Goal: Task Accomplishment & Management: Use online tool/utility

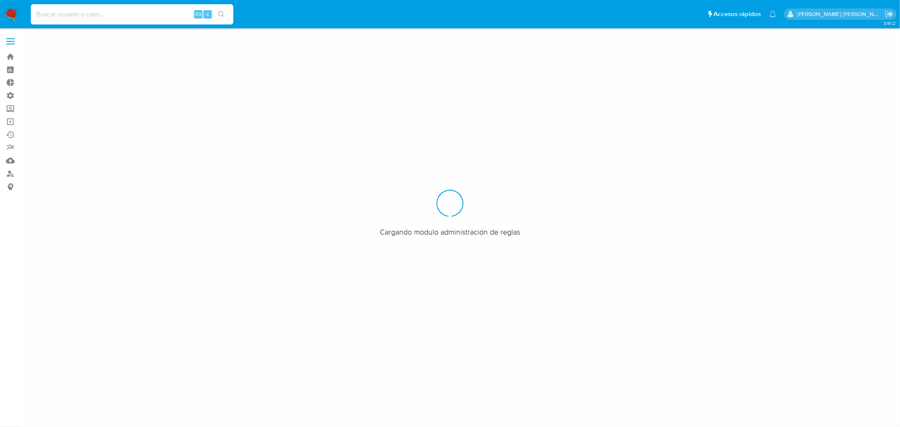
click at [70, 17] on input at bounding box center [132, 14] width 203 height 11
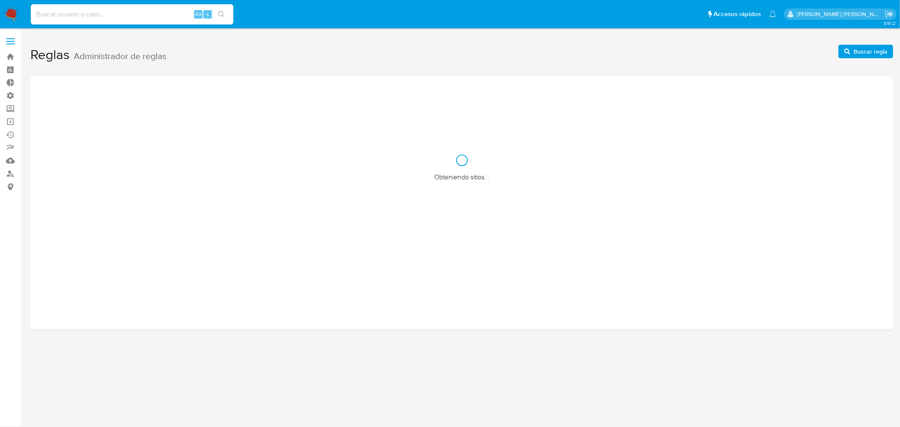
paste input "219911082"
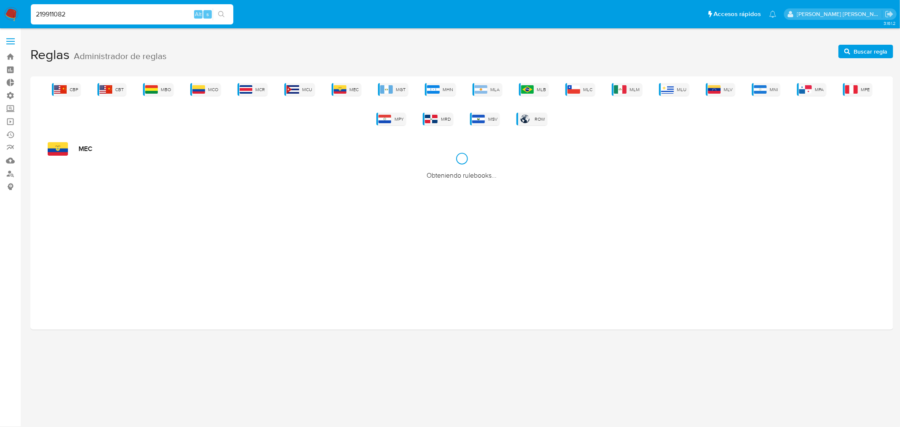
type input "219911082"
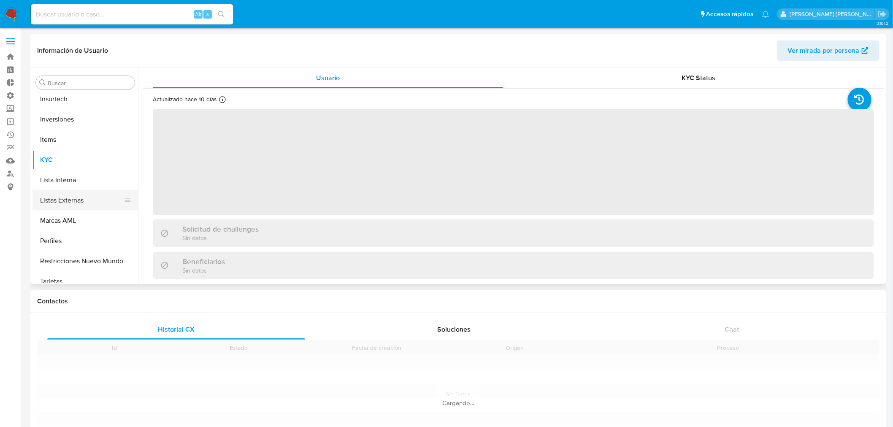
scroll to position [437, 0]
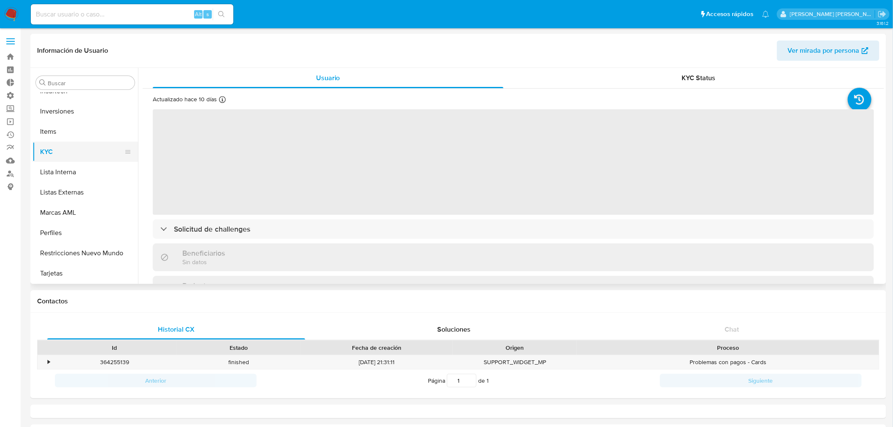
select select "10"
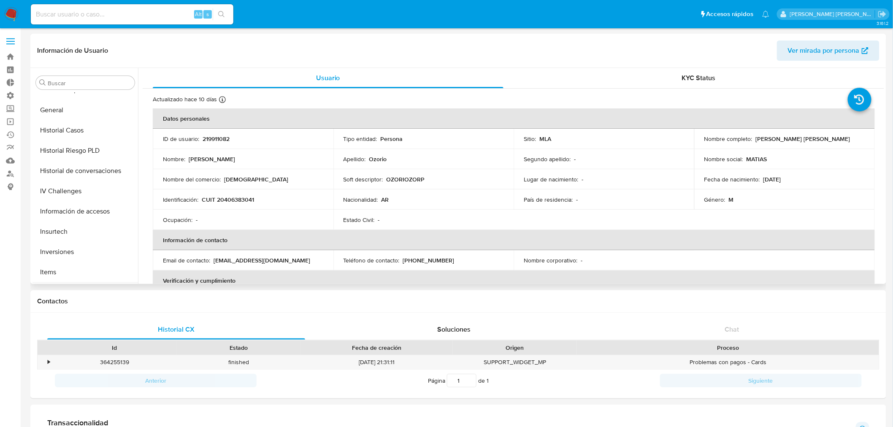
scroll to position [250, 0]
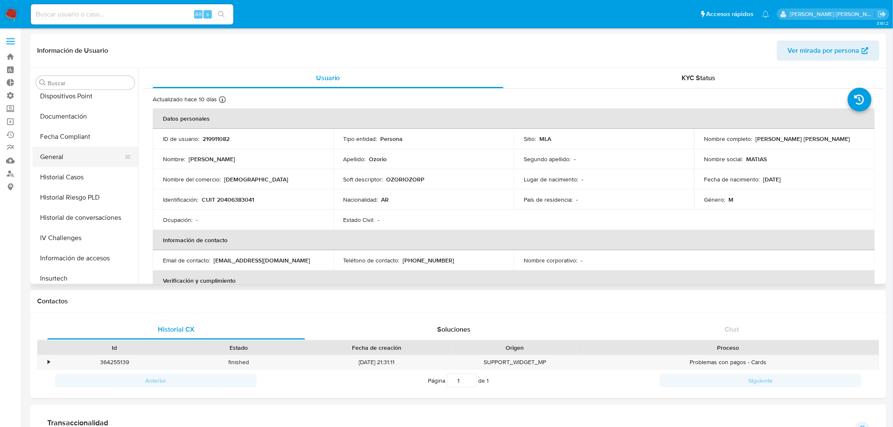
click at [57, 161] on button "General" at bounding box center [81, 157] width 99 height 20
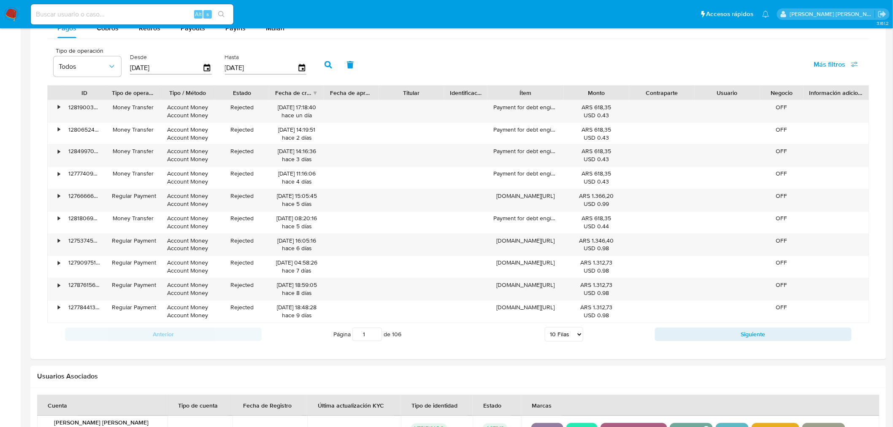
scroll to position [469, 0]
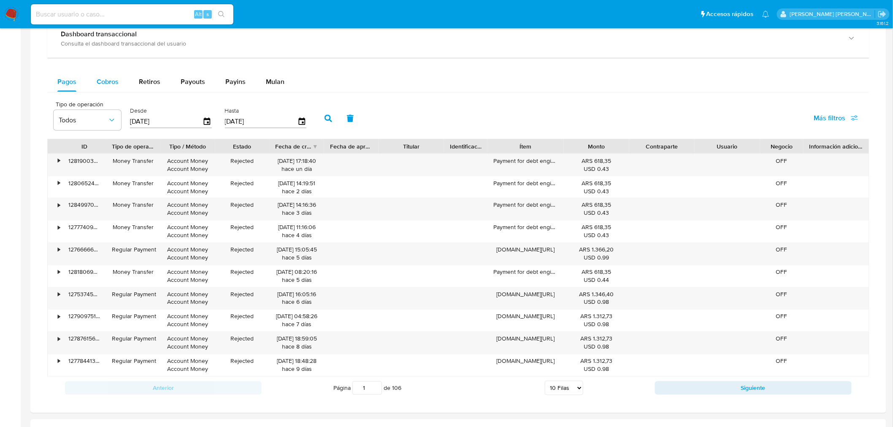
click at [107, 83] on span "Cobros" at bounding box center [108, 82] width 22 height 10
select select "10"
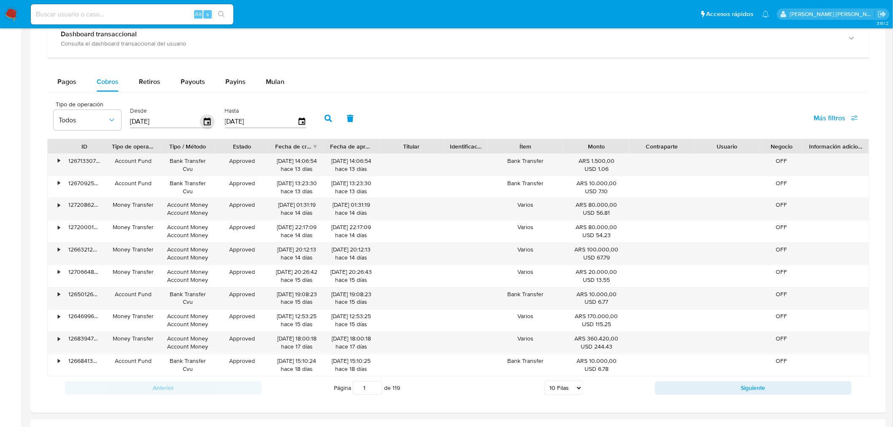
click at [206, 124] on icon "button" at bounding box center [207, 121] width 7 height 8
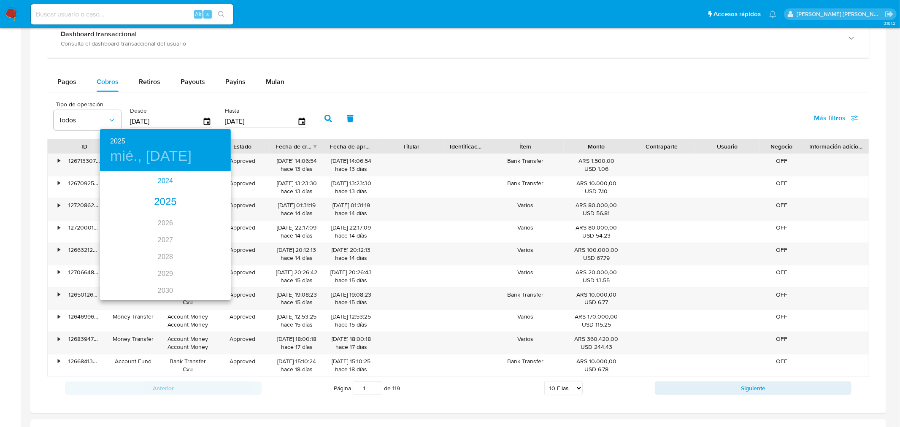
click at [163, 183] on div "2024" at bounding box center [165, 181] width 131 height 17
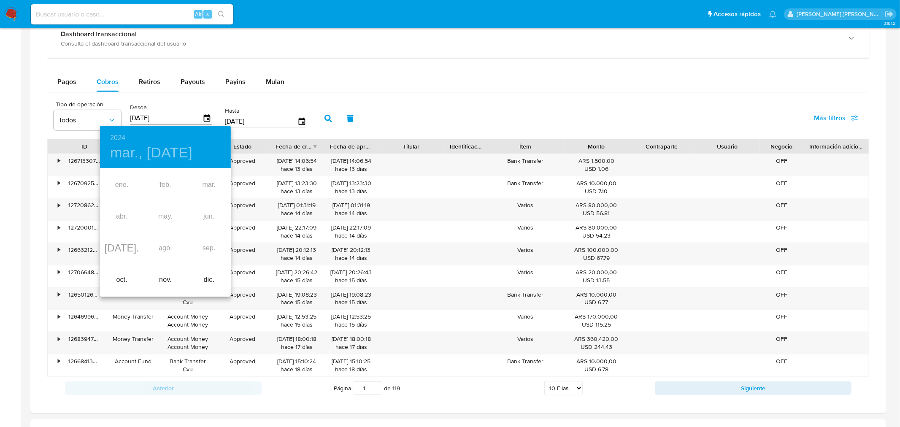
type input "09/07/2024"
click at [491, 112] on div at bounding box center [450, 213] width 900 height 427
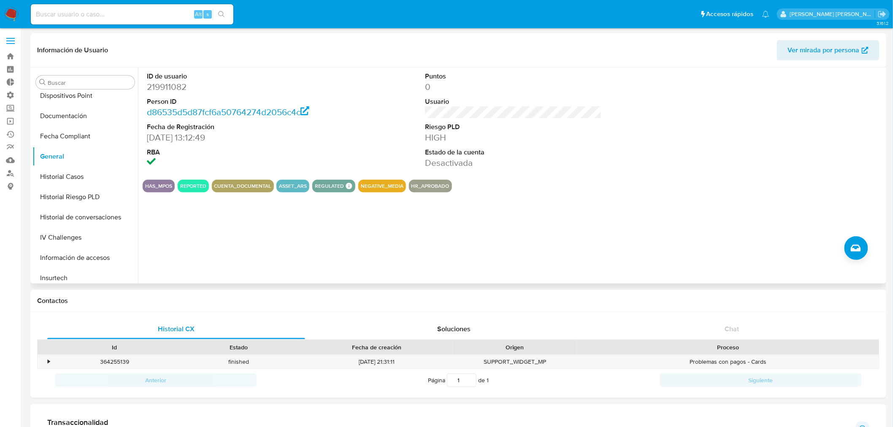
scroll to position [0, 0]
click at [171, 91] on dd "219911082" at bounding box center [235, 87] width 177 height 12
copy dd "219911082"
click at [11, 159] on link "Mulan" at bounding box center [50, 160] width 100 height 13
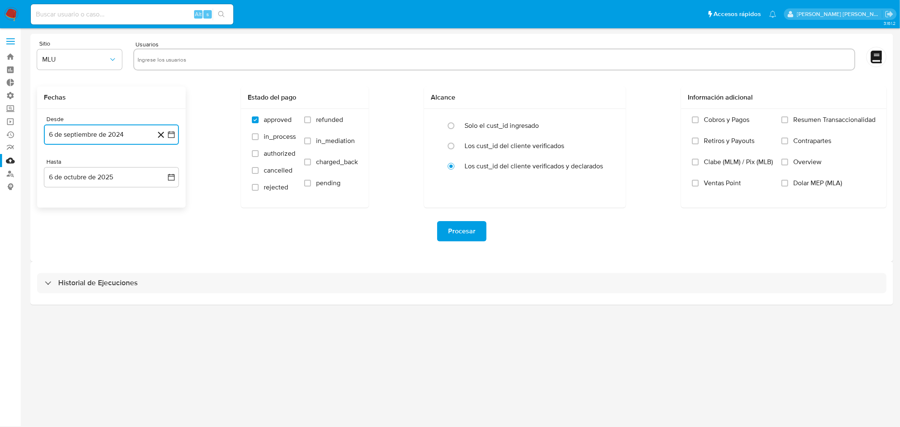
click at [171, 133] on icon "button" at bounding box center [171, 134] width 7 height 7
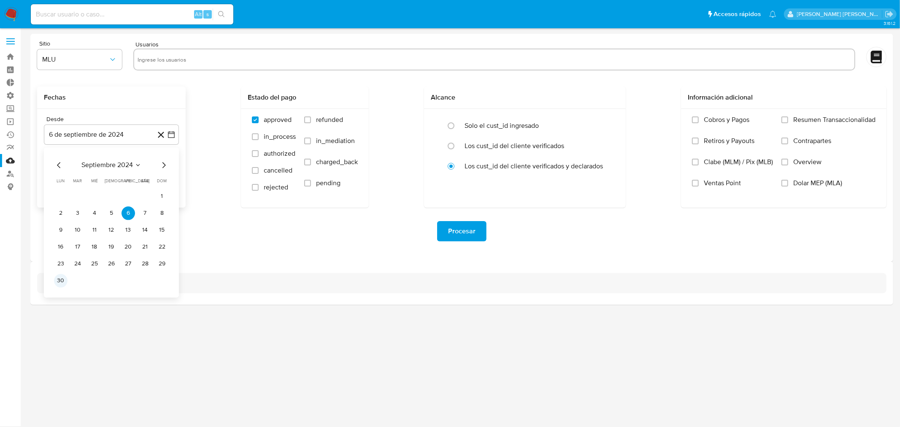
click at [64, 283] on button "30" at bounding box center [61, 281] width 14 height 14
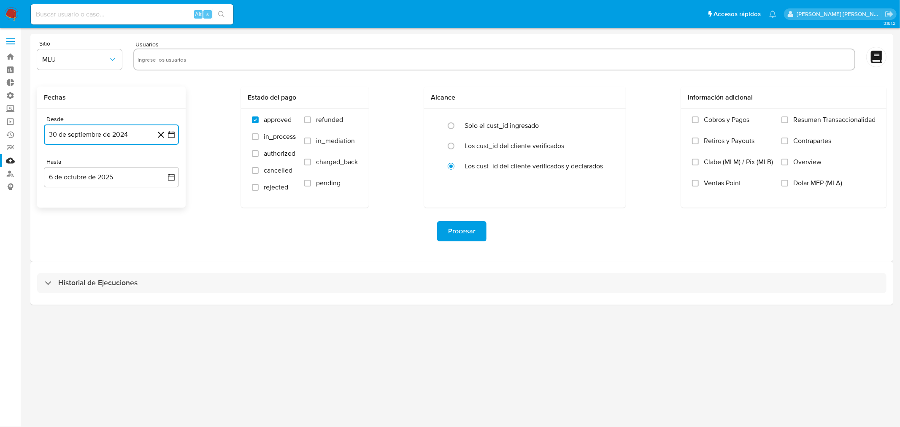
click at [170, 136] on icon "button" at bounding box center [171, 134] width 8 height 8
click at [171, 174] on icon "button" at bounding box center [171, 177] width 8 height 8
click at [98, 205] on span "octubre 2025" at bounding box center [107, 207] width 41 height 8
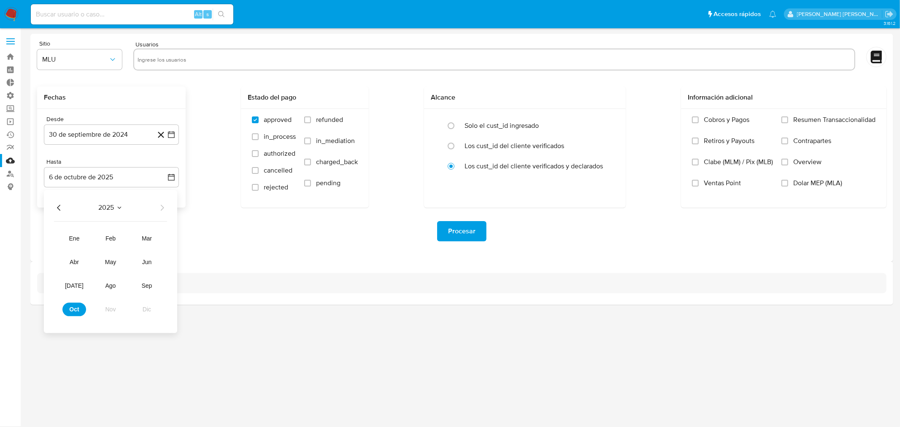
click at [115, 210] on button "2025" at bounding box center [111, 207] width 24 height 8
click at [113, 208] on span "octubre 2025" at bounding box center [107, 207] width 41 height 8
click at [58, 203] on icon "Año anterior" at bounding box center [59, 208] width 10 height 10
click at [144, 288] on span "sep" at bounding box center [147, 285] width 11 height 7
click at [53, 325] on div "septiembre 2024 septiembre 2024 lun lunes mar martes mié miércoles jue jueves v…" at bounding box center [111, 265] width 135 height 150
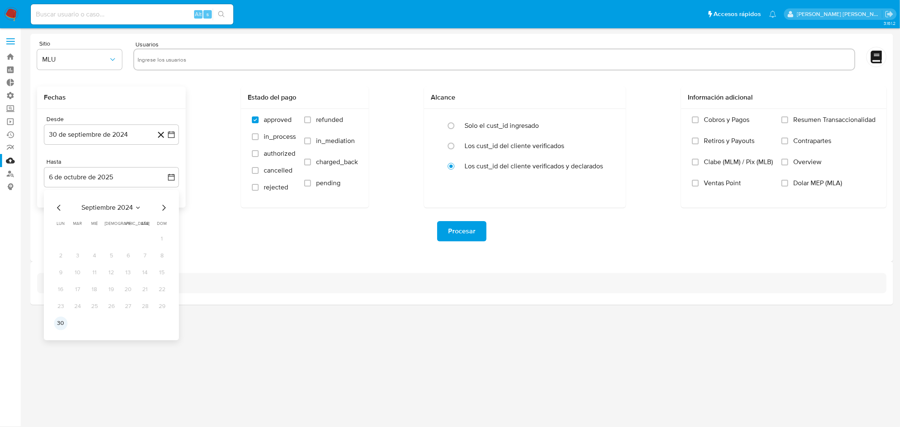
click at [58, 325] on button "30" at bounding box center [61, 324] width 14 height 14
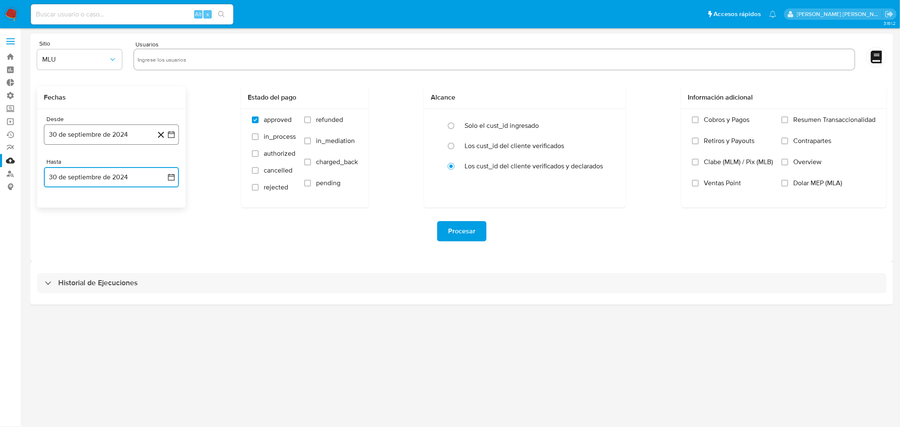
click at [172, 135] on icon "button" at bounding box center [171, 134] width 8 height 8
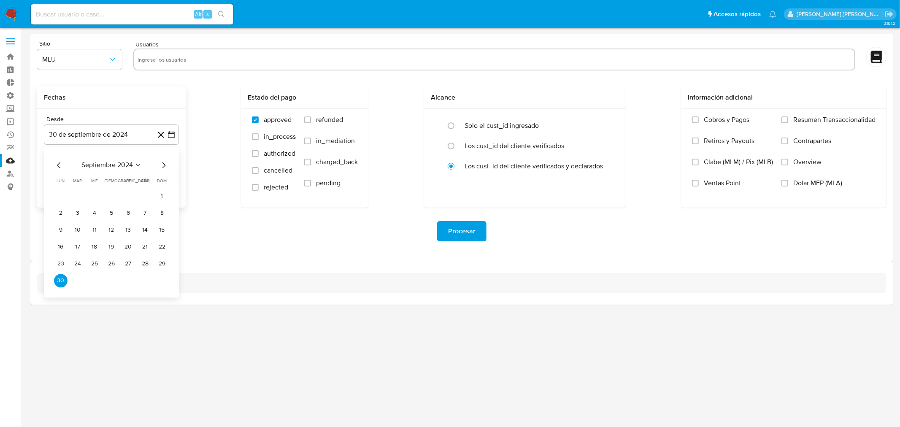
click at [57, 162] on icon "Mes anterior" at bounding box center [59, 165] width 10 height 10
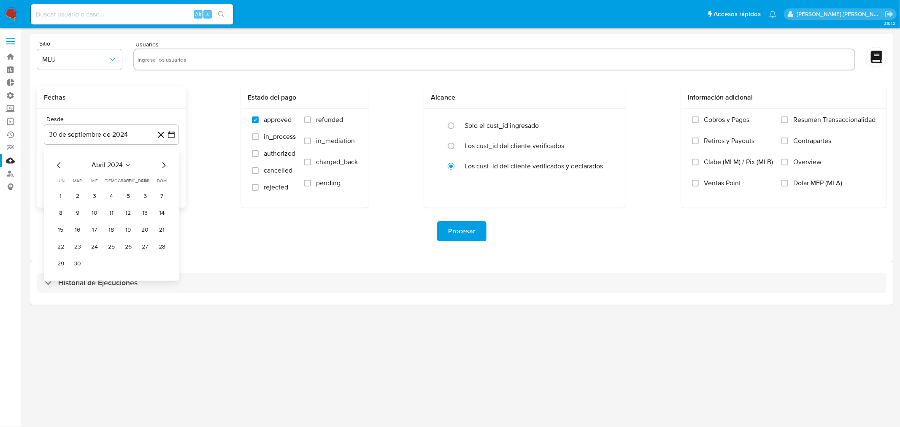
click at [57, 162] on icon "Mes anterior" at bounding box center [59, 165] width 10 height 10
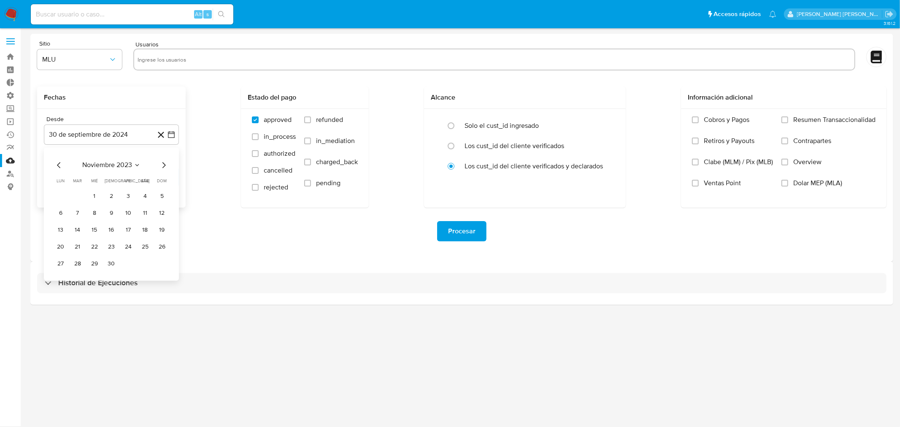
click at [57, 162] on icon "Mes anterior" at bounding box center [59, 165] width 10 height 10
click at [158, 197] on button "1" at bounding box center [162, 197] width 14 height 14
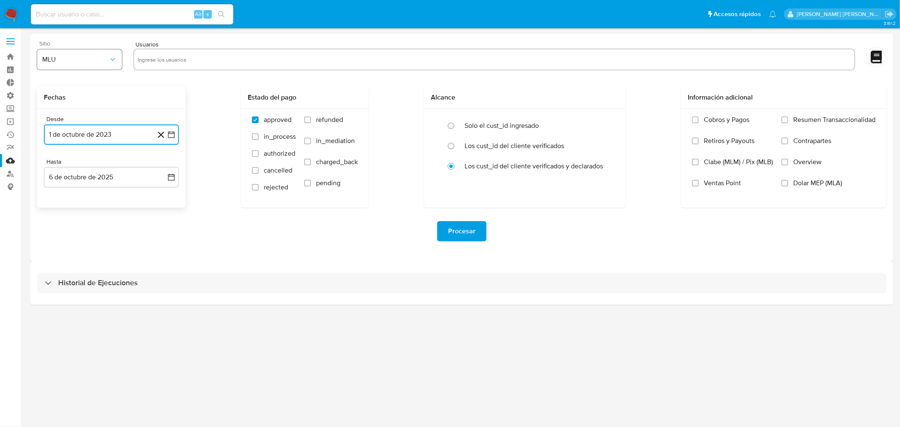
click at [98, 62] on span "MLU" at bounding box center [75, 59] width 66 height 8
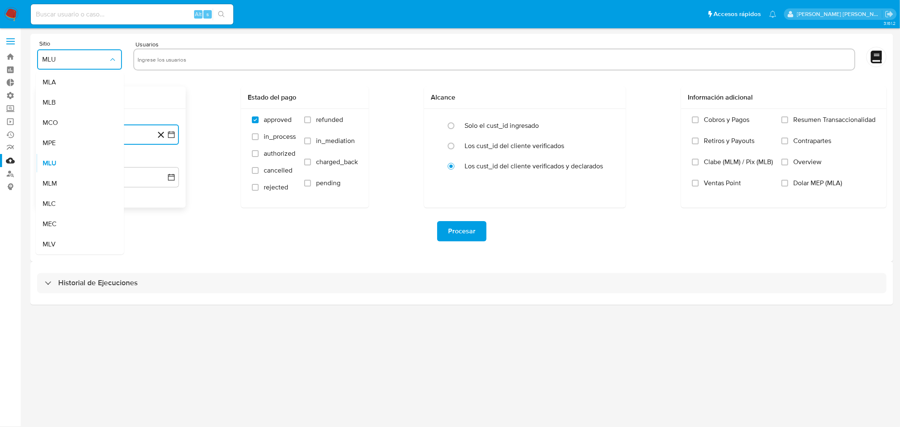
click at [57, 84] on div "MLA" at bounding box center [78, 82] width 70 height 20
click at [246, 57] on input "text" at bounding box center [495, 60] width 714 height 14
type input "219911082"
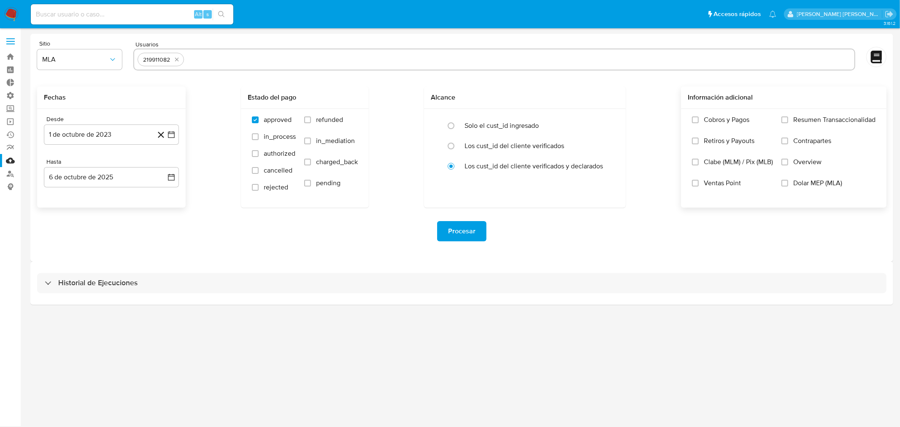
click at [456, 226] on span "Procesar" at bounding box center [461, 231] width 27 height 19
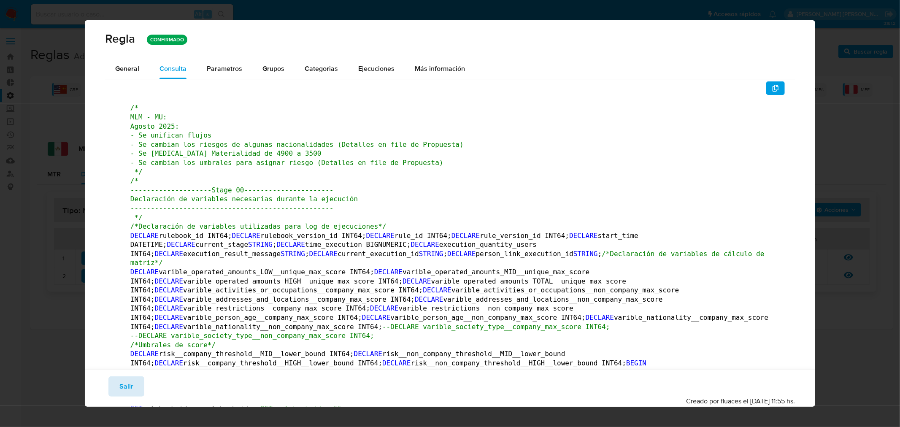
click at [127, 383] on span "Salir" at bounding box center [126, 386] width 14 height 19
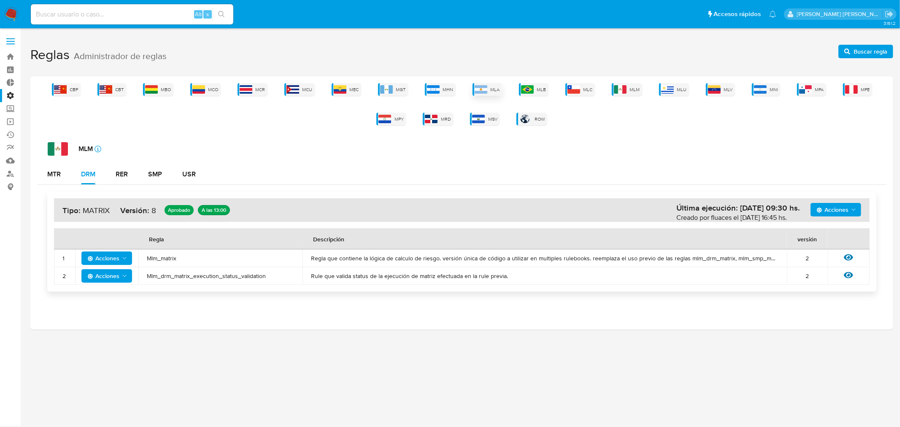
click at [484, 92] on img at bounding box center [481, 89] width 13 height 8
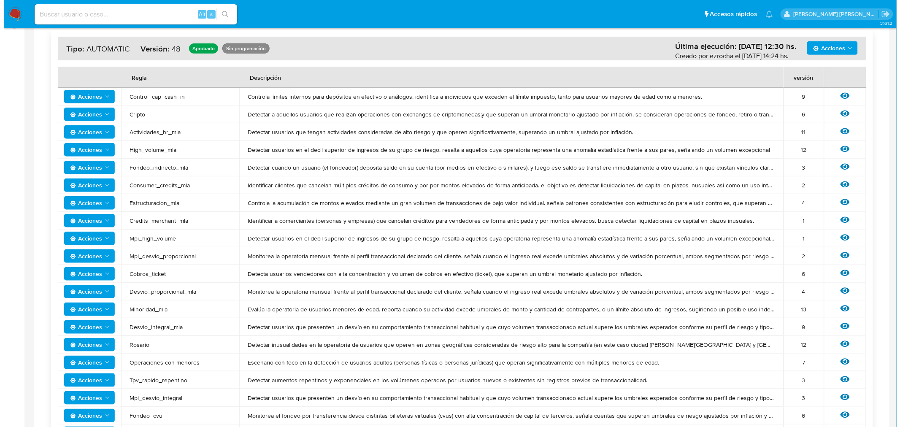
scroll to position [234, 0]
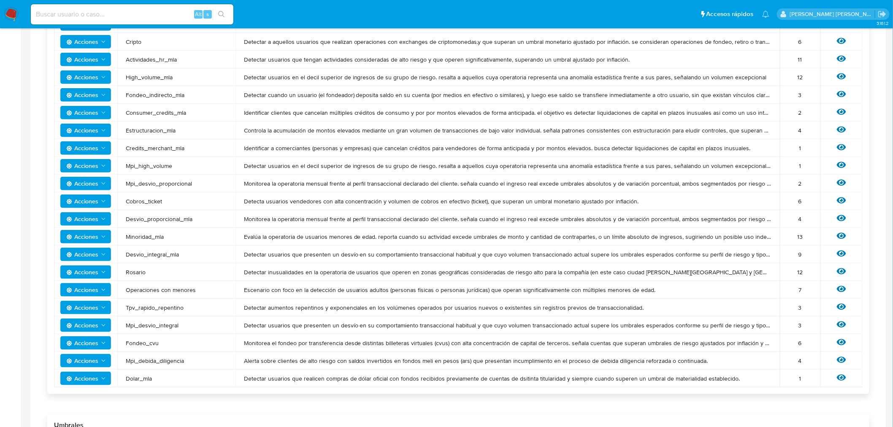
click at [103, 304] on icon "Acciones" at bounding box center [103, 307] width 7 height 7
click at [834, 303] on div "Ver regla" at bounding box center [841, 307] width 25 height 11
click at [837, 306] on icon at bounding box center [841, 307] width 9 height 6
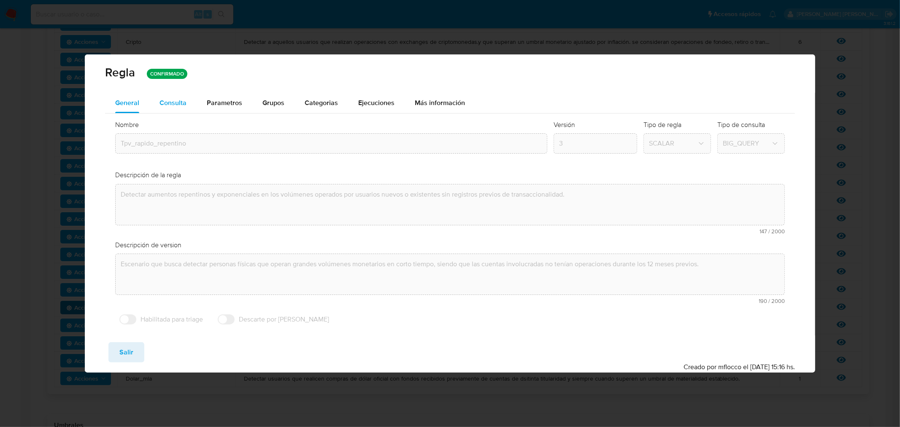
click at [168, 100] on div "Consulta" at bounding box center [173, 103] width 27 height 7
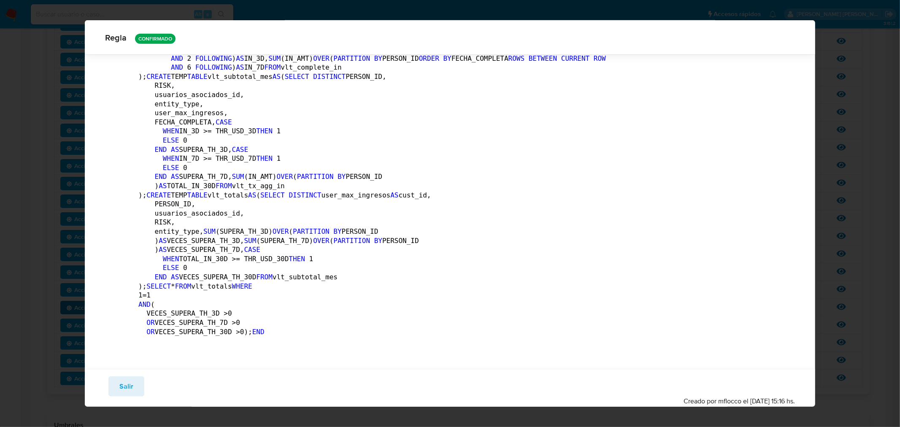
scroll to position [980, 0]
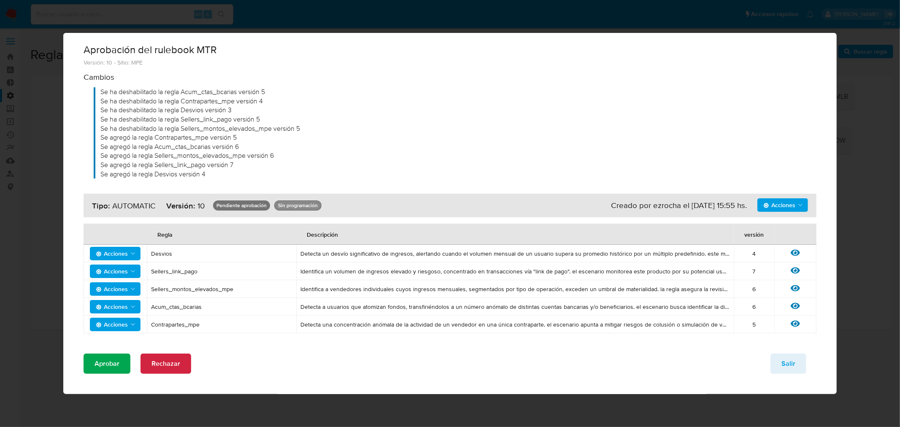
click at [109, 349] on div "Aprobación del rulebook MTR Versión: 10 - Sitio: MPE Cambios Se ha deshabilitad…" at bounding box center [450, 219] width 774 height 352
click at [106, 359] on span "Aprobar" at bounding box center [107, 364] width 25 height 19
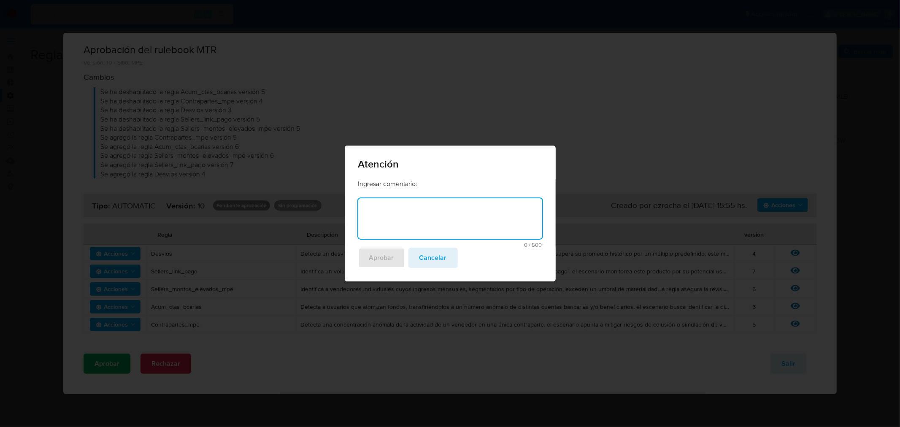
click at [445, 217] on textarea at bounding box center [450, 218] width 184 height 41
type textarea "Parametrizacion MPE"
click at [390, 255] on span "Aprobar" at bounding box center [381, 258] width 25 height 19
